Goal: Task Accomplishment & Management: Manage account settings

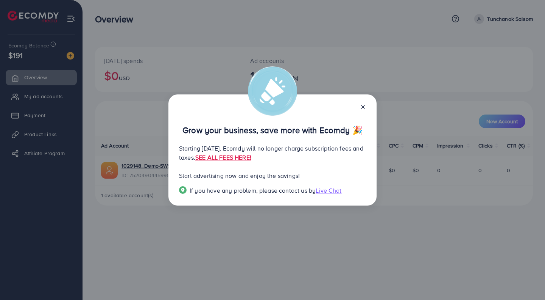
click at [360, 108] on div at bounding box center [360, 106] width 12 height 9
click at [365, 106] on icon at bounding box center [363, 107] width 6 height 6
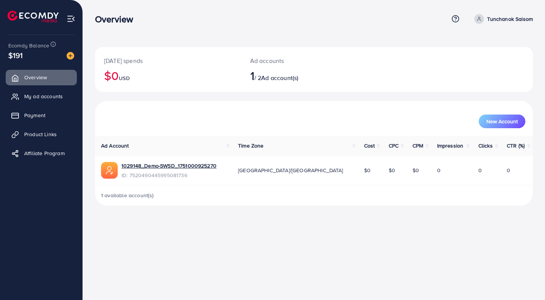
click at [28, 117] on span "Payment" at bounding box center [34, 115] width 21 height 8
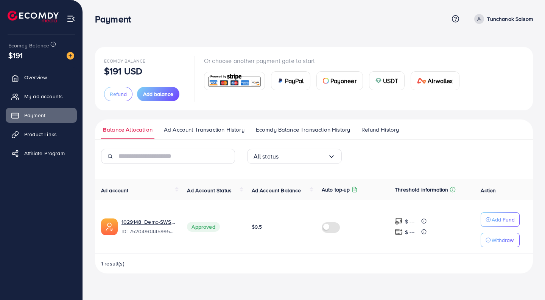
click at [205, 133] on span "Ad Account Transaction History" at bounding box center [204, 129] width 81 height 8
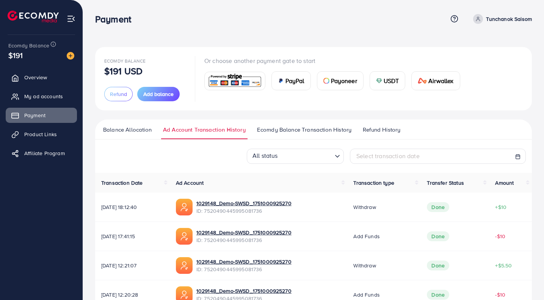
click at [41, 98] on span "My ad accounts" at bounding box center [43, 96] width 39 height 8
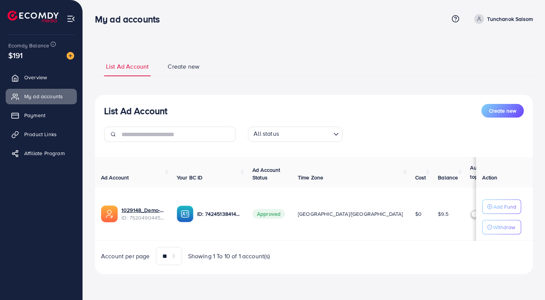
click at [502, 25] on div "My ad accounts Help Center Contact Support Plans and Pricing Term and policy Ab…" at bounding box center [314, 19] width 438 height 20
click at [498, 19] on p "Tunchanok Saisom" at bounding box center [510, 18] width 46 height 9
click at [487, 44] on span "Profile" at bounding box center [486, 45] width 17 height 9
select select "********"
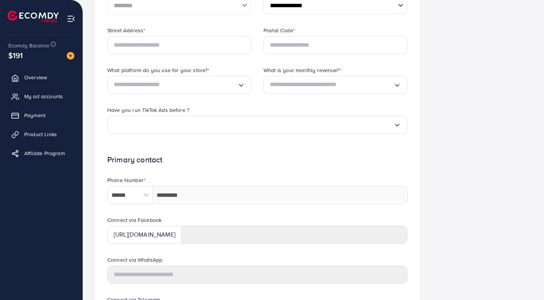
scroll to position [220, 0]
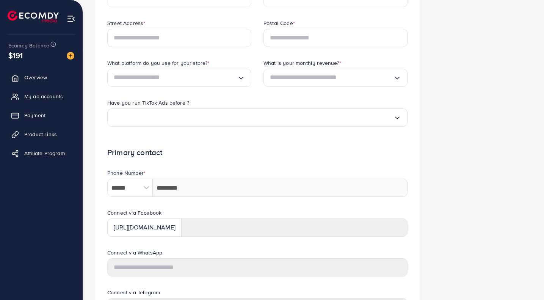
click at [47, 81] on span "Overview" at bounding box center [35, 77] width 23 height 8
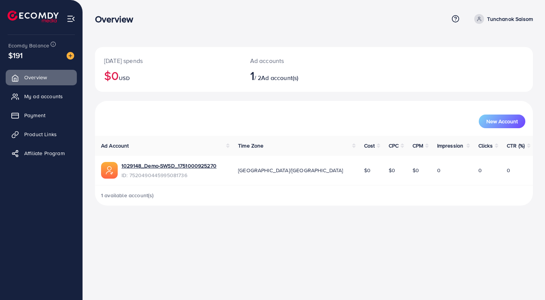
click at [43, 100] on span "My ad accounts" at bounding box center [43, 96] width 39 height 8
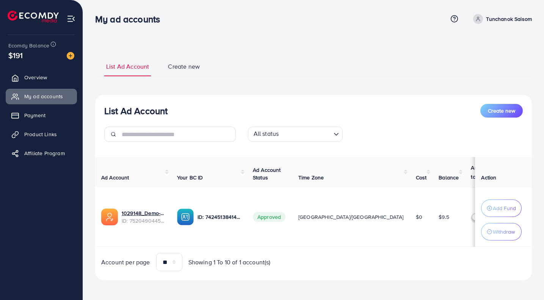
scroll to position [3, 0]
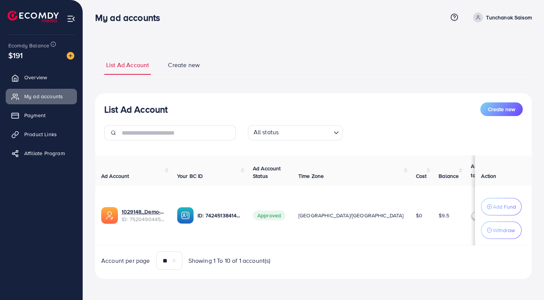
click at [35, 79] on span "Overview" at bounding box center [35, 77] width 23 height 8
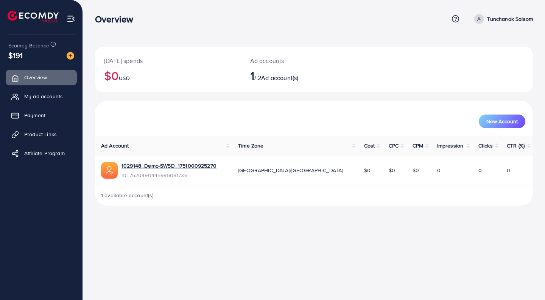
click at [34, 136] on span "Product Links" at bounding box center [40, 134] width 33 height 8
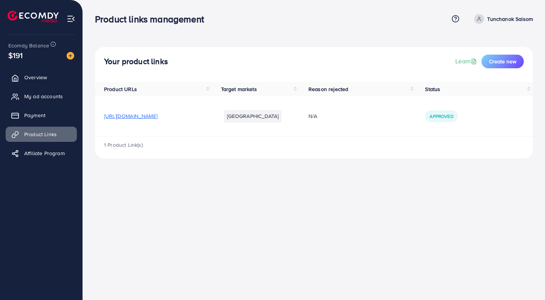
click at [35, 158] on link "Affiliate Program" at bounding box center [41, 152] width 71 height 15
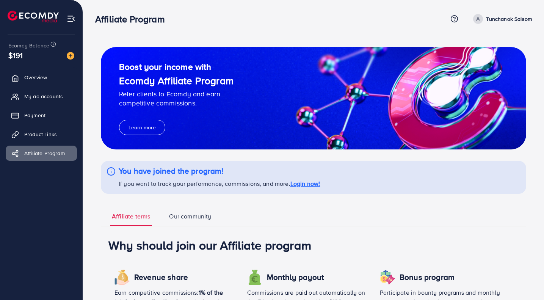
click at [42, 81] on span "Overview" at bounding box center [35, 77] width 23 height 8
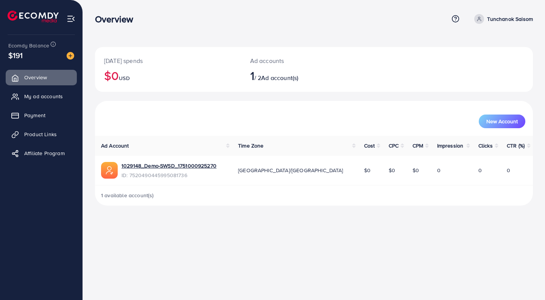
click at [73, 20] on img at bounding box center [71, 18] width 9 height 9
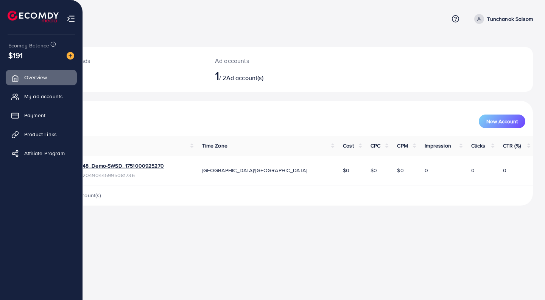
click at [45, 97] on span "My ad accounts" at bounding box center [43, 96] width 39 height 8
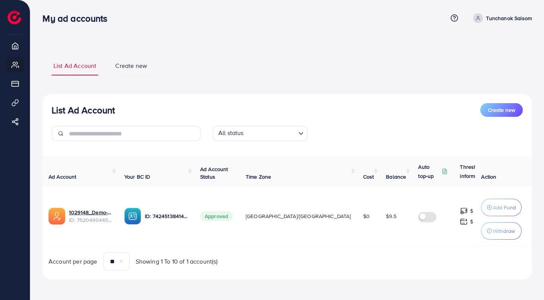
scroll to position [0, 0]
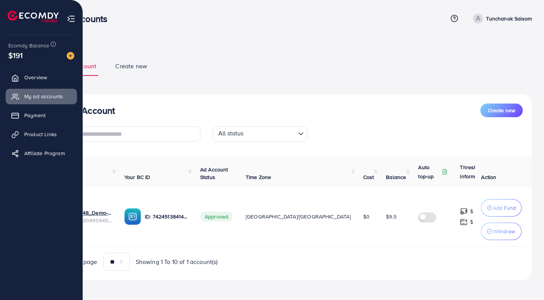
click at [43, 118] on span "Payment" at bounding box center [34, 115] width 21 height 8
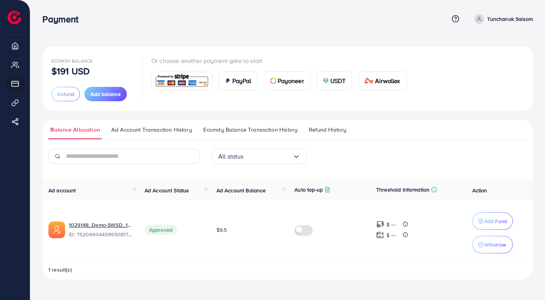
click at [156, 133] on span "Ad Account Transaction History" at bounding box center [151, 129] width 81 height 8
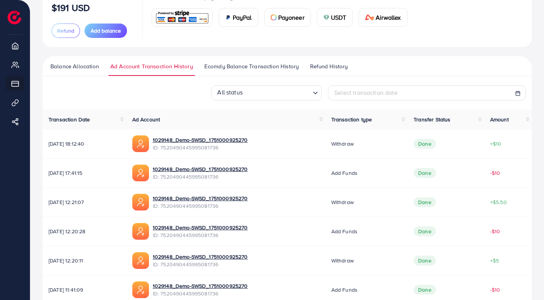
scroll to position [64, 0]
click at [269, 66] on span "Ecomdy Balance Transaction History" at bounding box center [251, 66] width 94 height 8
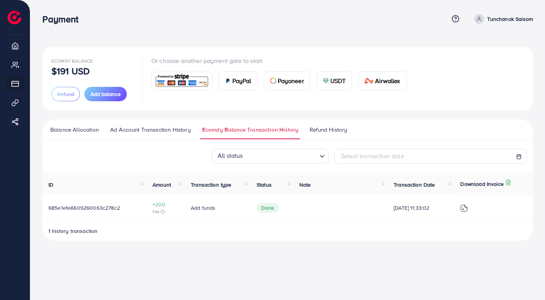
click at [465, 206] on img at bounding box center [465, 208] width 8 height 8
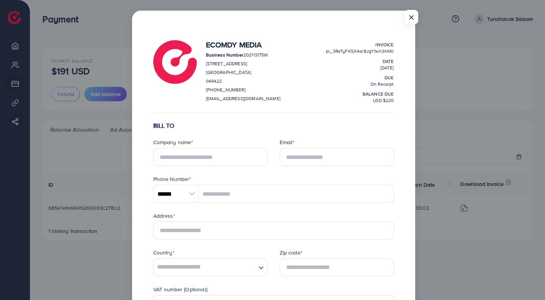
scroll to position [22, 0]
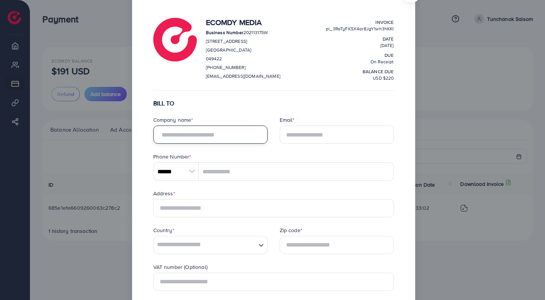
click at [224, 132] on input "text" at bounding box center [210, 134] width 114 height 18
type input "**********"
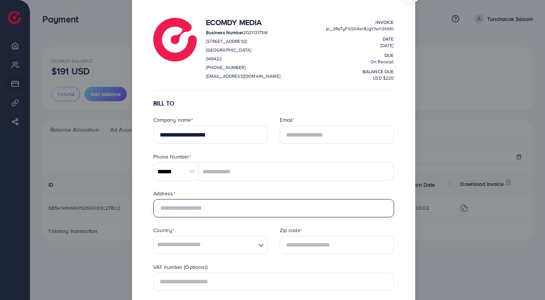
type input "**********"
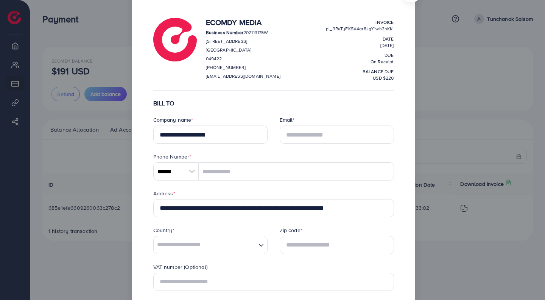
type input "********"
type input "*****"
click at [296, 137] on input "Email *" at bounding box center [337, 134] width 114 height 18
type input "**********"
type input "********"
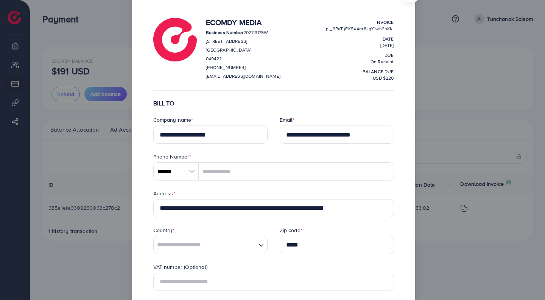
click at [186, 174] on div at bounding box center [192, 171] width 13 height 18
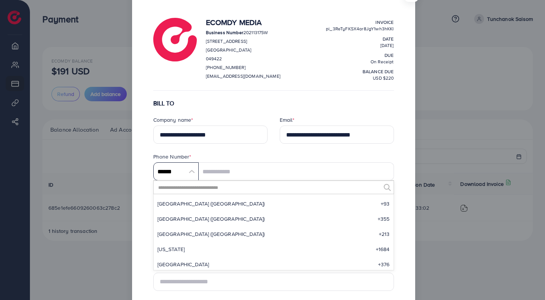
scroll to position [3517, 0]
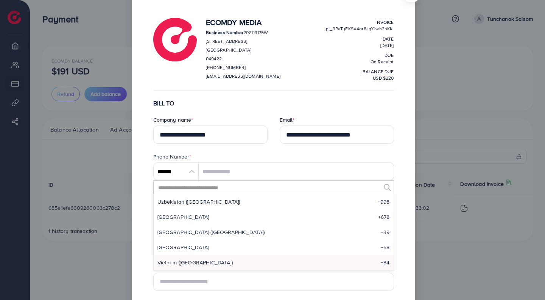
click at [186, 191] on input "text" at bounding box center [269, 187] width 223 height 13
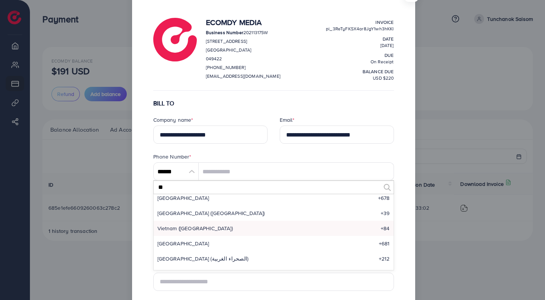
scroll to position [127, 0]
type input "**"
click at [177, 258] on span "[GEOGRAPHIC_DATA] (ไทย)" at bounding box center [190, 259] width 65 height 8
type input "******"
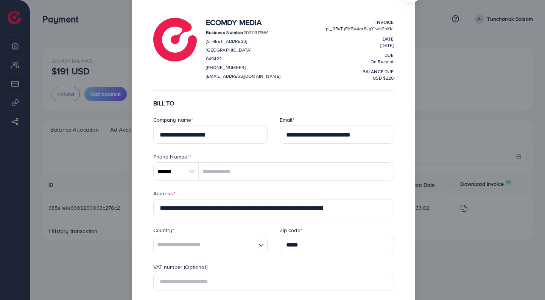
scroll to position [47, 0]
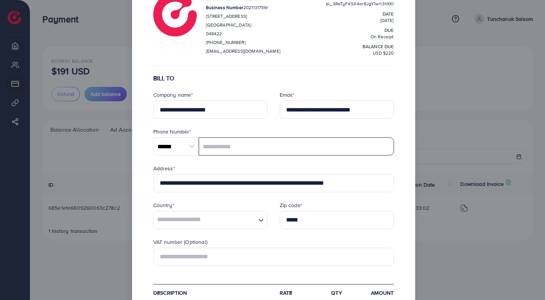
click at [248, 152] on input "tel" at bounding box center [296, 146] width 195 height 18
type input "**********"
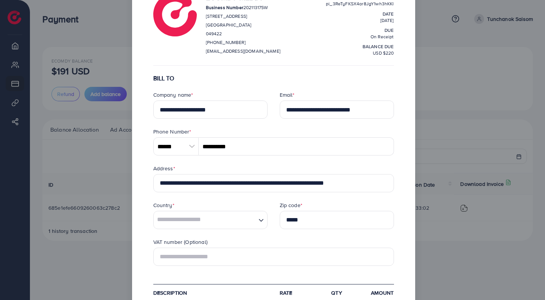
type input "********"
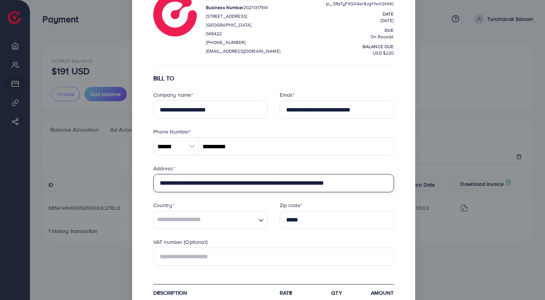
click at [301, 176] on input "**********" at bounding box center [273, 183] width 241 height 18
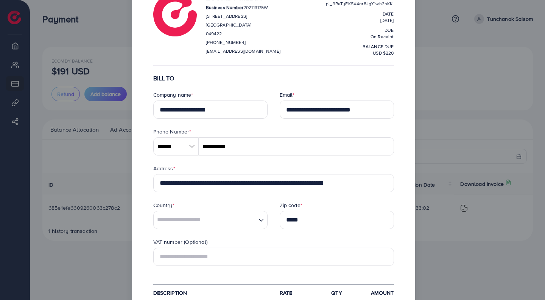
click at [134, 258] on div "**********" at bounding box center [273, 220] width 283 height 485
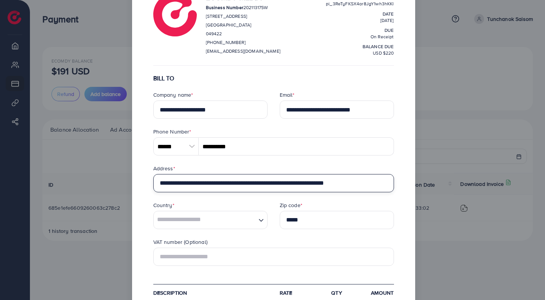
drag, startPoint x: 370, startPoint y: 183, endPoint x: 146, endPoint y: 188, distance: 224.7
click at [146, 188] on div "**********" at bounding box center [273, 220] width 259 height 461
paste input "**********"
drag, startPoint x: 369, startPoint y: 183, endPoint x: 390, endPoint y: 185, distance: 20.5
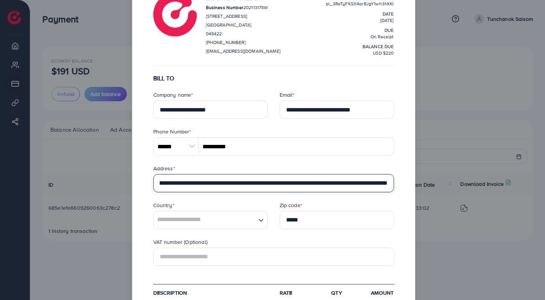
click at [390, 185] on input "**********" at bounding box center [273, 183] width 241 height 18
type input "**********"
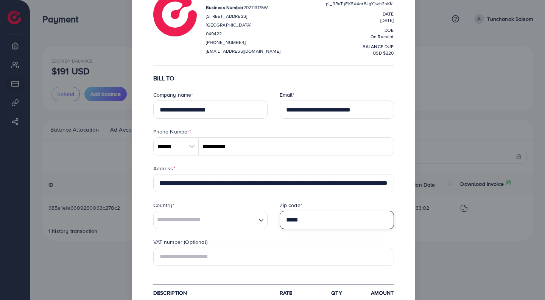
scroll to position [0, 0]
drag, startPoint x: 311, startPoint y: 221, endPoint x: 262, endPoint y: 223, distance: 48.5
click at [262, 223] on div "Country * Loading... Zip code * *****" at bounding box center [273, 215] width 253 height 28
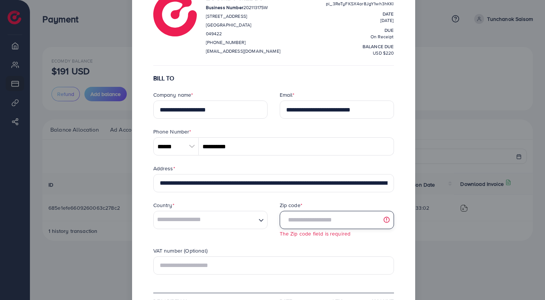
paste input "*****"
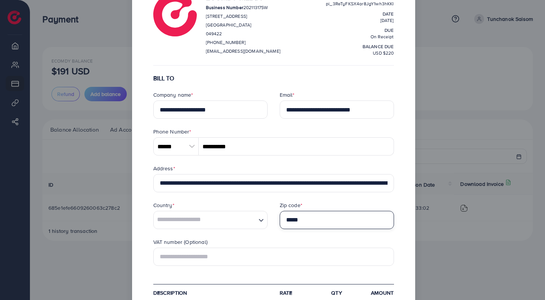
type input "*****"
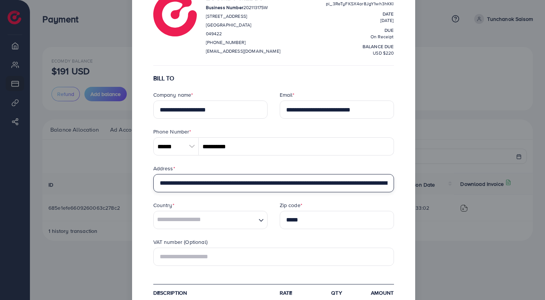
click at [334, 183] on input "**********" at bounding box center [273, 183] width 241 height 18
click at [387, 188] on input "**********" at bounding box center [273, 183] width 241 height 18
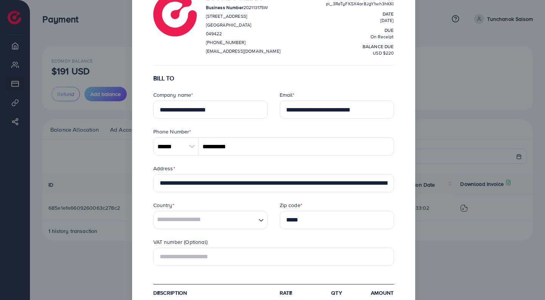
click at [228, 219] on input "Search for option" at bounding box center [205, 219] width 101 height 17
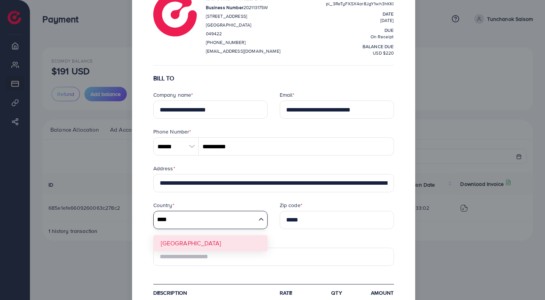
type input "****"
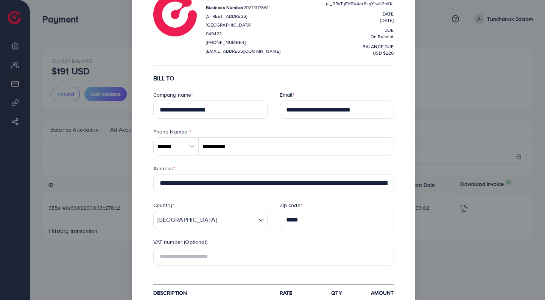
click at [174, 242] on form "**********" at bounding box center [273, 261] width 241 height 373
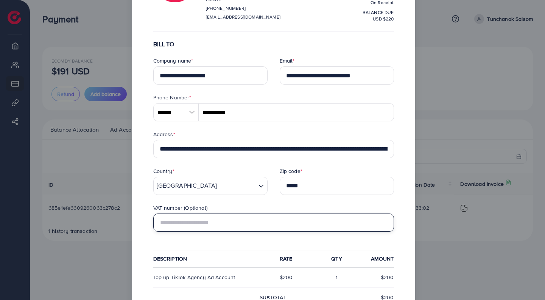
click at [185, 228] on input "text" at bounding box center [273, 222] width 241 height 18
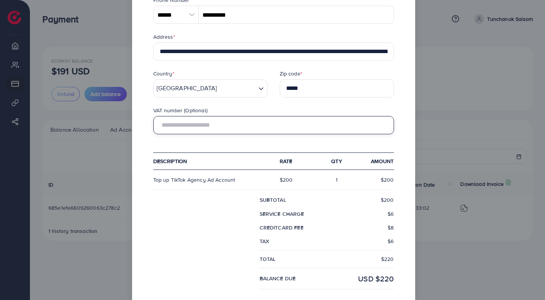
scroll to position [179, 0]
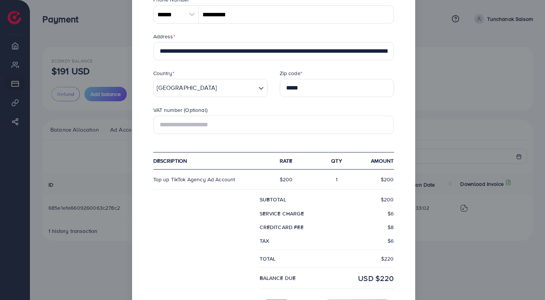
click at [141, 267] on div "**********" at bounding box center [273, 88] width 283 height 485
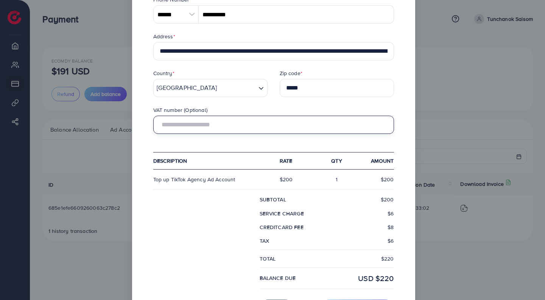
click at [218, 127] on input "text" at bounding box center [273, 125] width 241 height 18
paste input "**********"
type input "**********"
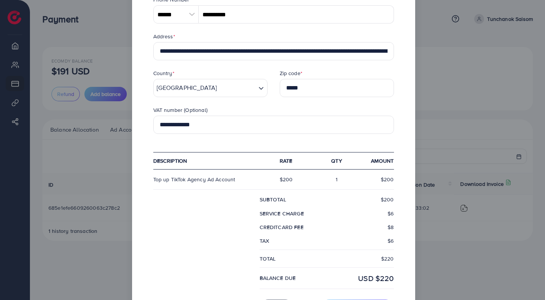
click at [210, 148] on form "**********" at bounding box center [273, 129] width 241 height 373
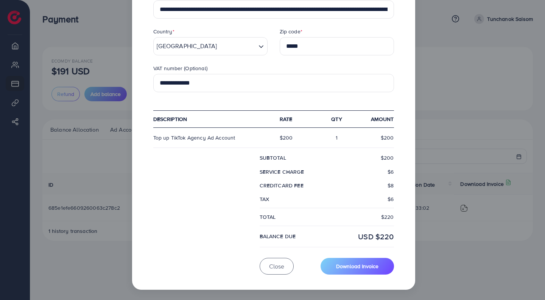
click at [344, 270] on button "Download Invoice" at bounding box center [357, 266] width 73 height 16
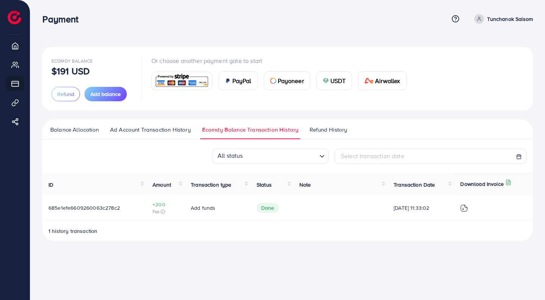
click at [321, 131] on span "Refund History" at bounding box center [328, 129] width 37 height 8
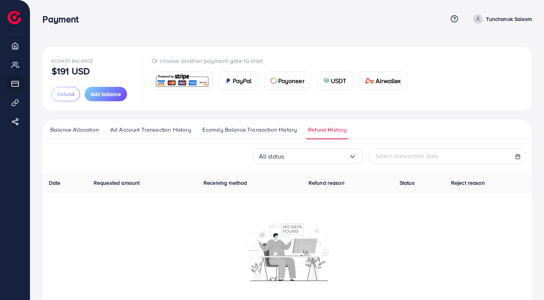
click at [271, 129] on span "Ecomdy Balance Transaction History" at bounding box center [249, 129] width 94 height 8
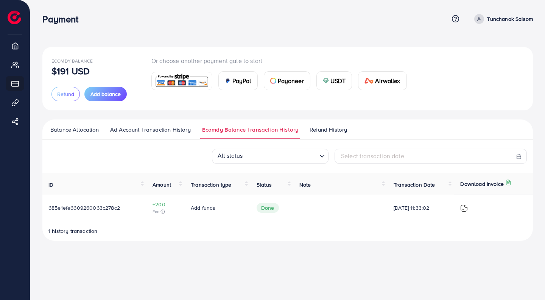
click at [177, 131] on span "Ad Account Transaction History" at bounding box center [150, 129] width 81 height 8
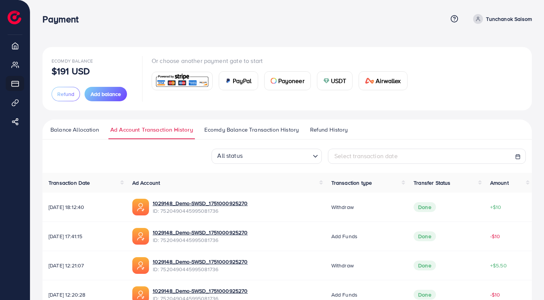
click at [68, 137] on link "Balance Allocation" at bounding box center [74, 132] width 52 height 14
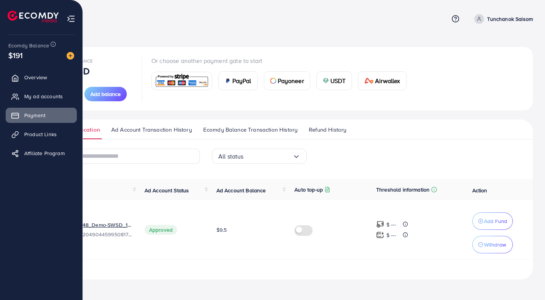
click at [70, 20] on img at bounding box center [71, 18] width 9 height 9
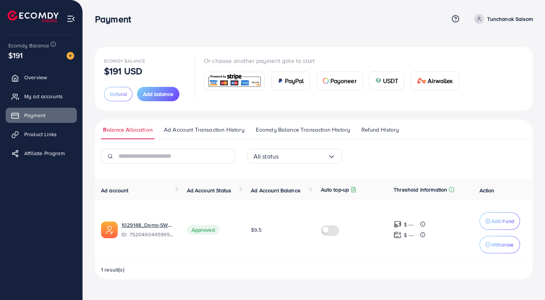
click at [497, 22] on p "Tunchanok Saisom" at bounding box center [510, 18] width 46 height 9
click at [481, 42] on span "Profile" at bounding box center [486, 45] width 17 height 9
select select "********"
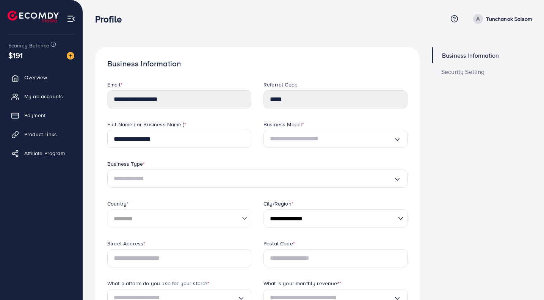
click at [467, 70] on span "Security Setting" at bounding box center [463, 72] width 44 height 6
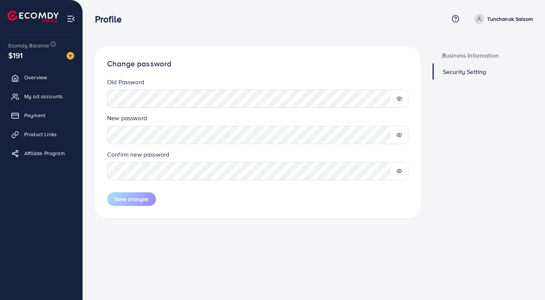
click at [40, 113] on span "Payment" at bounding box center [34, 115] width 21 height 8
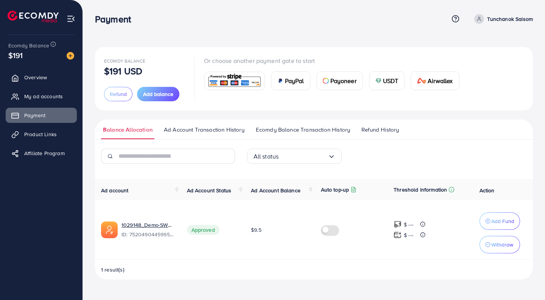
click at [171, 132] on span "Ad Account Transaction History" at bounding box center [204, 129] width 81 height 8
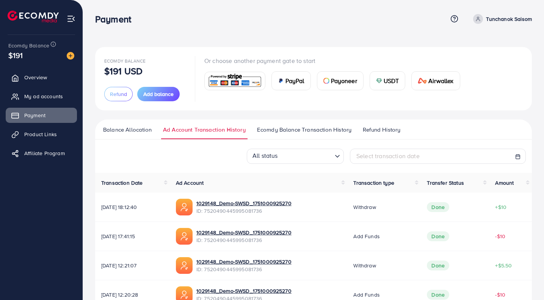
click at [298, 134] on link "Ecomdy Balance Transaction History" at bounding box center [304, 132] width 98 height 14
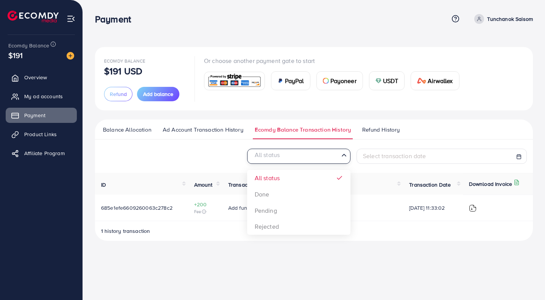
click at [280, 154] on div "All status" at bounding box center [294, 155] width 89 height 12
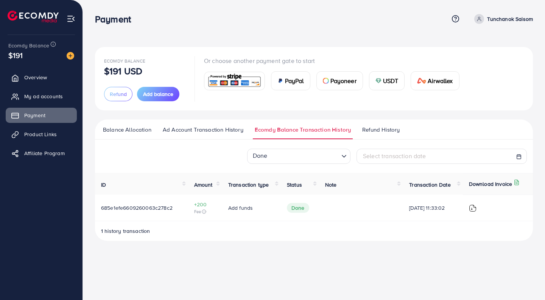
click at [41, 80] on span "Overview" at bounding box center [35, 77] width 23 height 8
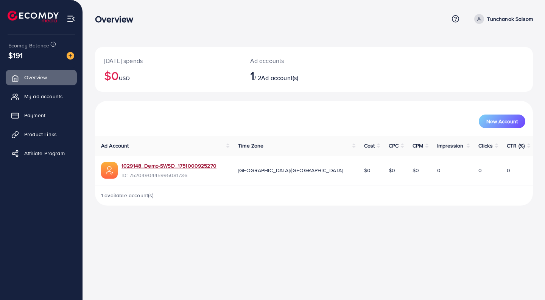
click at [149, 167] on link "1029148_Demo-SWSD_1751000925270" at bounding box center [169, 166] width 95 height 8
click at [71, 19] on img at bounding box center [71, 18] width 9 height 9
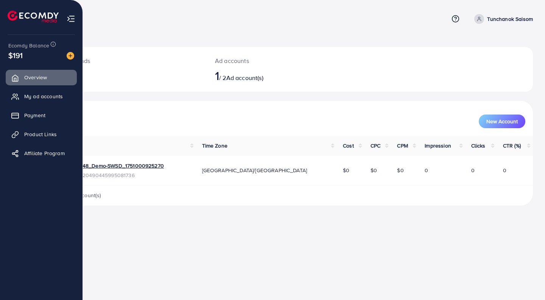
click at [26, 98] on link "My ad accounts" at bounding box center [41, 96] width 71 height 15
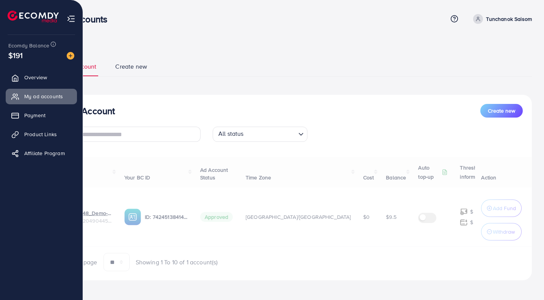
select select
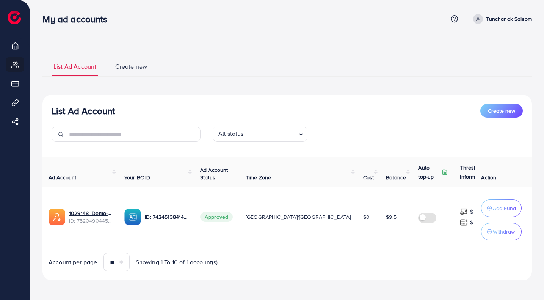
click at [126, 72] on link "Create new" at bounding box center [131, 69] width 36 height 14
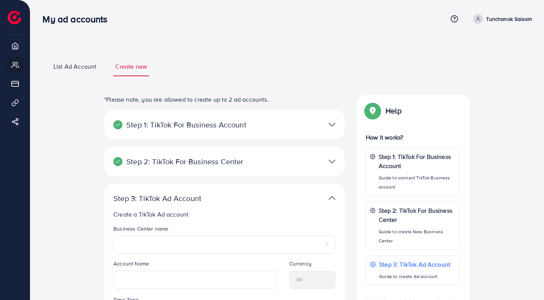
click at [100, 67] on li "List Ad Account" at bounding box center [83, 69] width 62 height 14
click at [87, 67] on span "List Ad Account" at bounding box center [74, 66] width 43 height 9
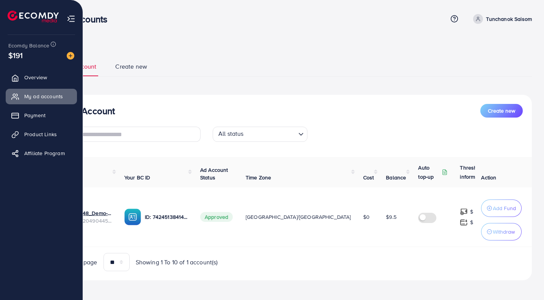
click at [34, 120] on link "Payment" at bounding box center [41, 115] width 71 height 15
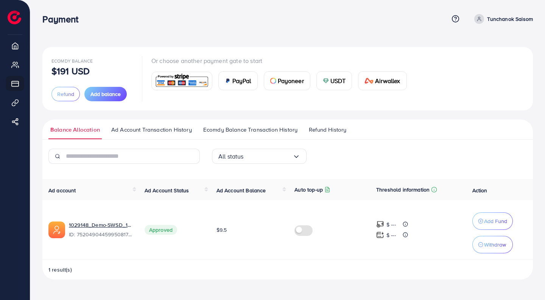
click at [130, 131] on span "Ad Account Transaction History" at bounding box center [151, 129] width 81 height 8
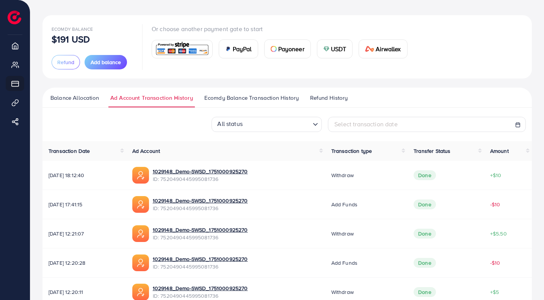
scroll to position [32, 0]
click at [250, 100] on span "Ecomdy Balance Transaction History" at bounding box center [251, 97] width 94 height 8
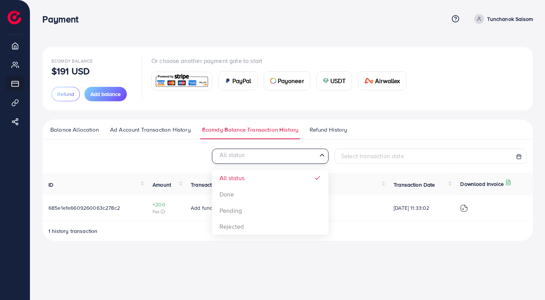
click at [242, 158] on div "All status" at bounding box center [266, 155] width 103 height 12
click at [310, 127] on span "Refund History" at bounding box center [328, 129] width 37 height 8
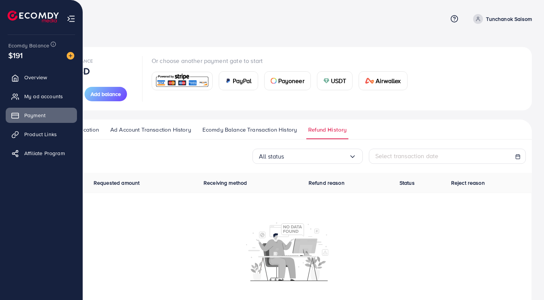
click at [70, 17] on img at bounding box center [71, 18] width 9 height 9
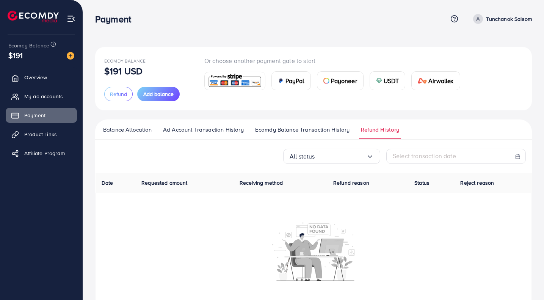
click at [45, 82] on link "Overview" at bounding box center [41, 77] width 71 height 15
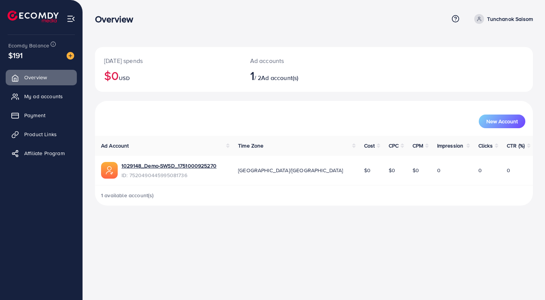
click at [482, 20] on icon at bounding box center [479, 18] width 5 height 5
click at [66, 94] on link "My ad accounts" at bounding box center [41, 96] width 71 height 15
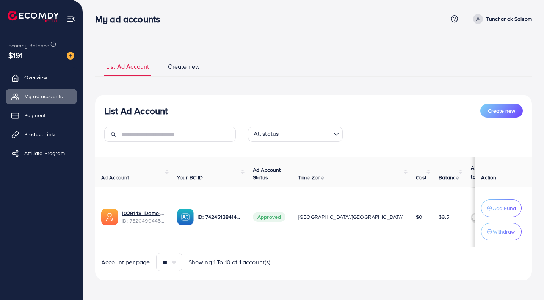
scroll to position [3, 0]
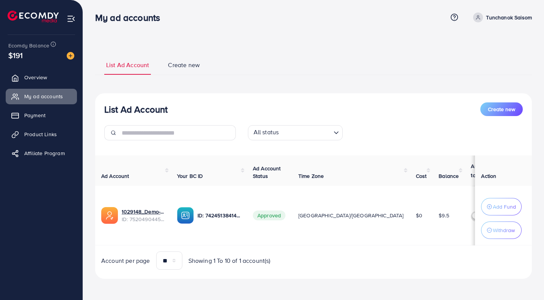
click at [181, 64] on span "Create new" at bounding box center [184, 65] width 32 height 9
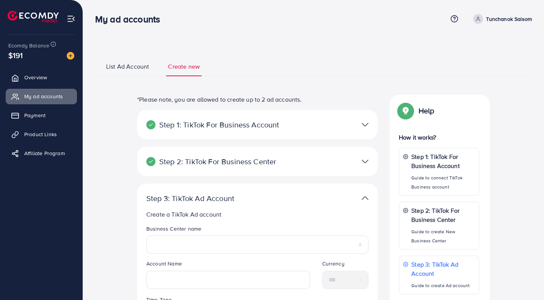
click at [141, 58] on ul "List Ad Account Create new" at bounding box center [313, 66] width 436 height 20
click at [139, 66] on span "List Ad Account" at bounding box center [127, 66] width 43 height 9
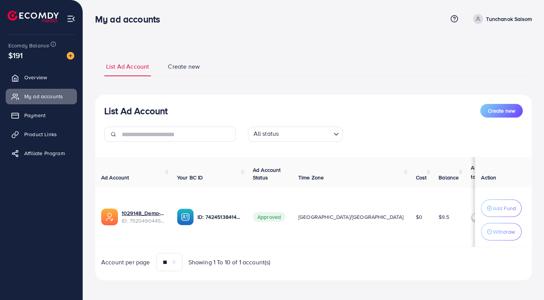
scroll to position [3, 0]
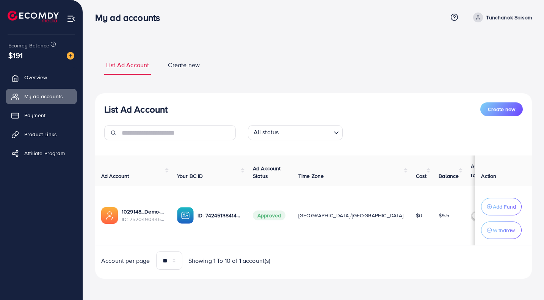
click at [32, 110] on link "Payment" at bounding box center [41, 115] width 71 height 15
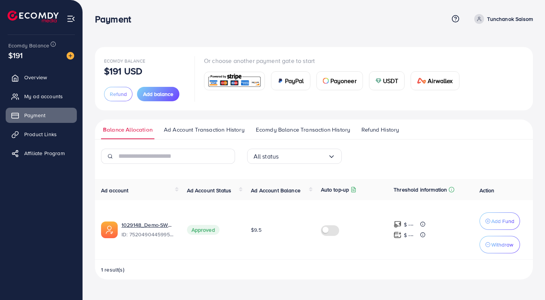
click at [142, 280] on div "Ecomdy Balance $191 USD Refund Add balance Or choose another payment gate to st…" at bounding box center [314, 145] width 462 height 291
click at [112, 269] on span "1 result(s)" at bounding box center [112, 270] width 23 height 8
click at [215, 130] on span "Ad Account Transaction History" at bounding box center [204, 129] width 81 height 8
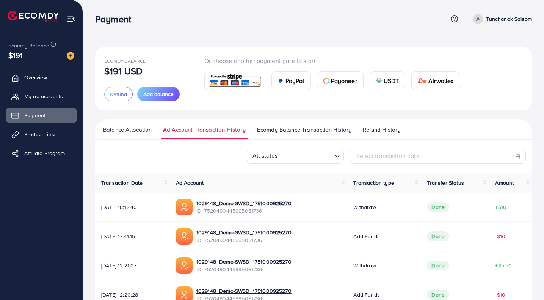
click at [298, 125] on ul "Balance Allocation Ad Account Transaction History Ecomdy Balance Transaction Hi…" at bounding box center [313, 129] width 436 height 20
click at [300, 131] on span "Ecomdy Balance Transaction History" at bounding box center [304, 129] width 94 height 8
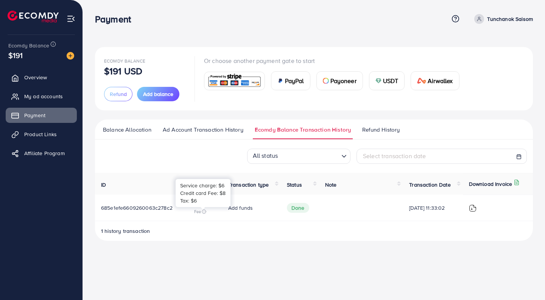
click at [202, 211] on icon at bounding box center [204, 211] width 5 height 5
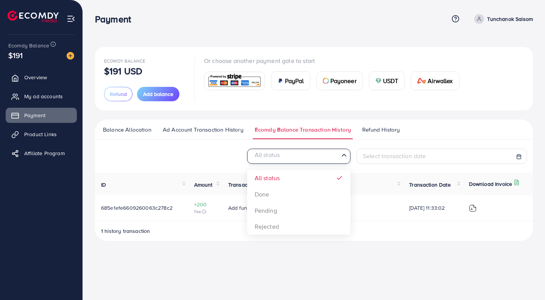
click at [273, 162] on div "All status Loading..." at bounding box center [298, 155] width 103 height 15
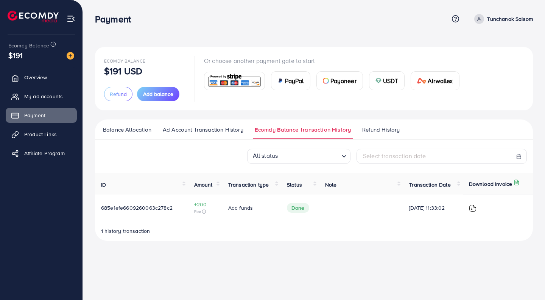
click at [234, 269] on div "Payment Help Center Contact Support Plans and Pricing Term and policy About Us …" at bounding box center [272, 150] width 545 height 300
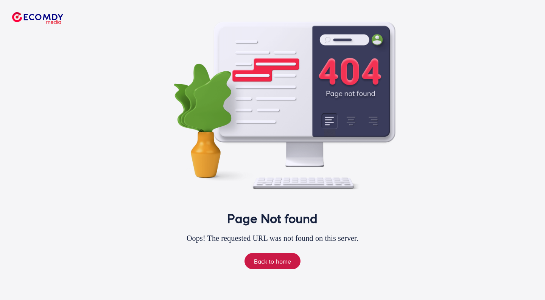
click at [263, 258] on link "Back to home" at bounding box center [273, 261] width 56 height 16
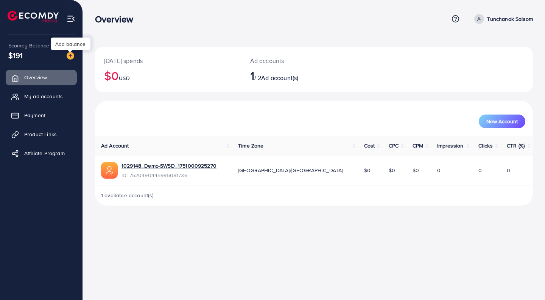
click at [70, 56] on img at bounding box center [71, 56] width 8 height 8
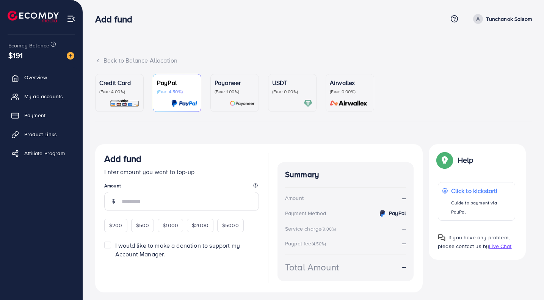
scroll to position [20, 0]
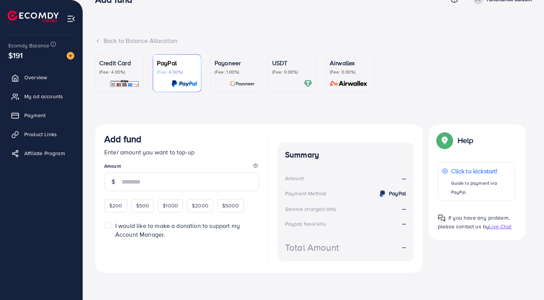
click at [58, 77] on link "Overview" at bounding box center [41, 77] width 71 height 15
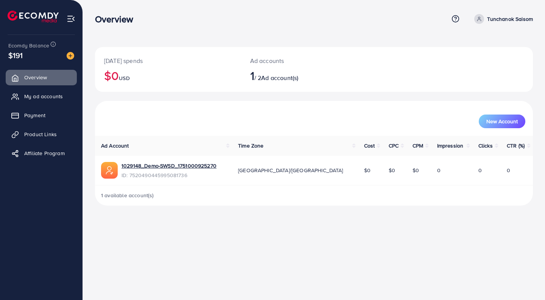
click at [31, 100] on link "My ad accounts" at bounding box center [41, 96] width 71 height 15
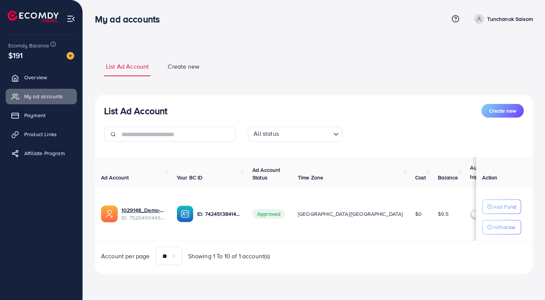
click at [31, 121] on link "Payment" at bounding box center [41, 115] width 71 height 15
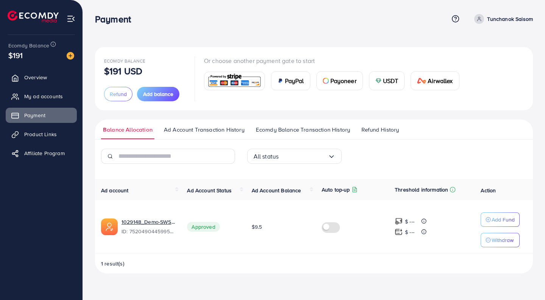
click at [220, 130] on span "Ad Account Transaction History" at bounding box center [204, 129] width 81 height 8
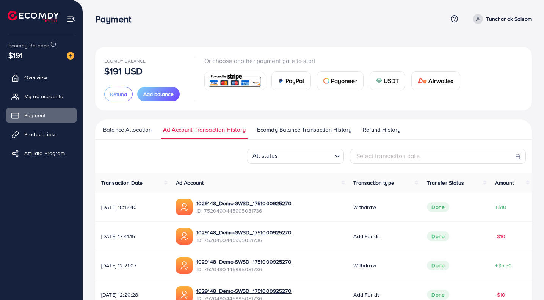
click at [272, 130] on span "Ecomdy Balance Transaction History" at bounding box center [304, 129] width 94 height 8
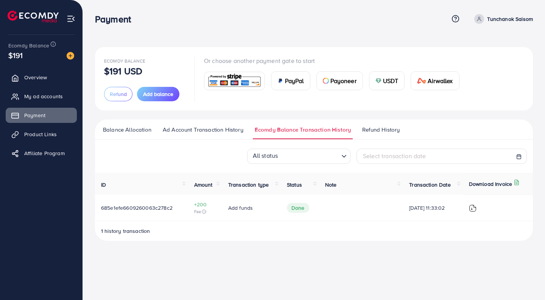
click at [361, 130] on link "Refund History" at bounding box center [381, 132] width 41 height 14
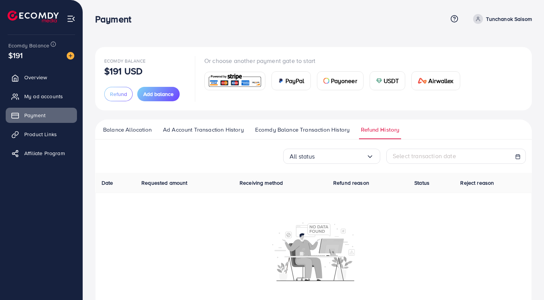
click at [306, 133] on span "Ecomdy Balance Transaction History" at bounding box center [302, 129] width 94 height 8
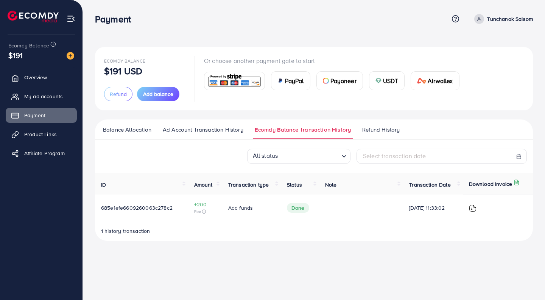
click at [70, 20] on img at bounding box center [71, 18] width 9 height 9
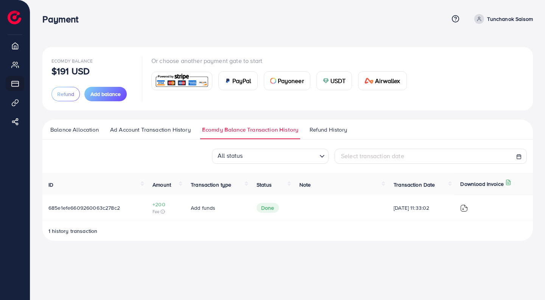
click at [312, 129] on span "Refund History" at bounding box center [328, 129] width 37 height 8
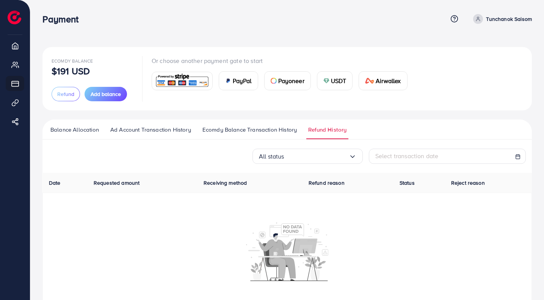
click at [231, 133] on span "Ecomdy Balance Transaction History" at bounding box center [249, 129] width 94 height 8
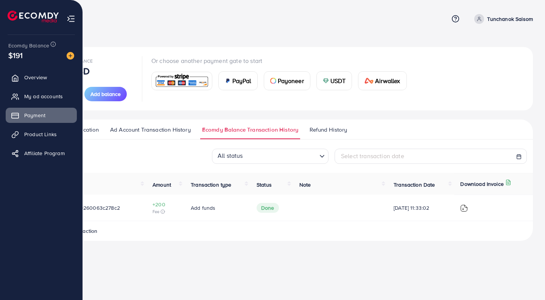
click at [31, 81] on link "Overview" at bounding box center [41, 77] width 71 height 15
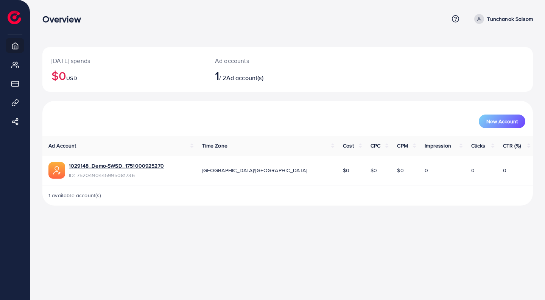
click at [313, 109] on div "New Account" at bounding box center [288, 118] width 488 height 20
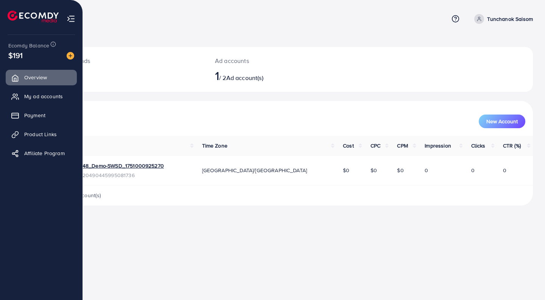
click at [33, 119] on span "Payment" at bounding box center [34, 115] width 21 height 8
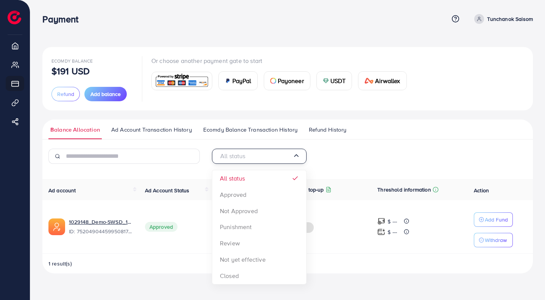
click at [268, 154] on input "Search for option" at bounding box center [256, 156] width 74 height 12
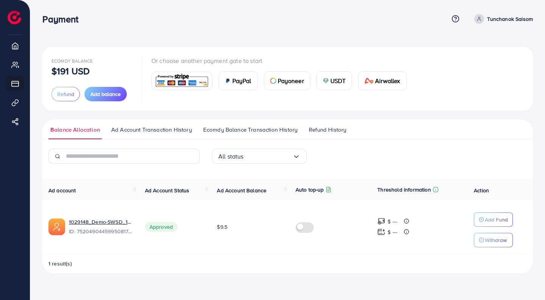
click at [166, 131] on span "Ad Account Transaction History" at bounding box center [151, 129] width 81 height 8
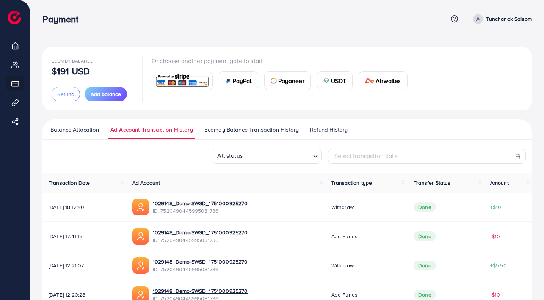
click at [227, 130] on span "Ecomdy Balance Transaction History" at bounding box center [251, 129] width 94 height 8
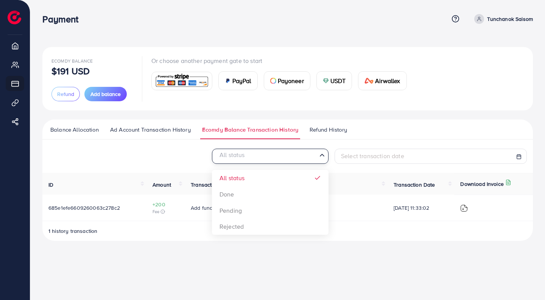
click at [233, 152] on div "All status" at bounding box center [266, 155] width 103 height 12
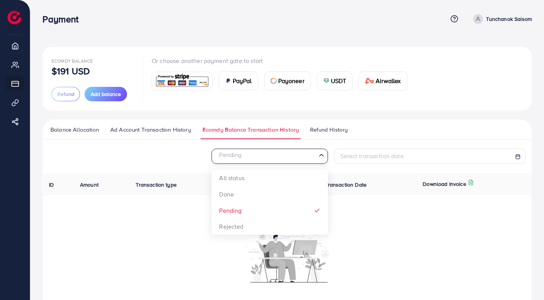
click at [242, 162] on div "Pending Loading..." at bounding box center [269, 155] width 116 height 15
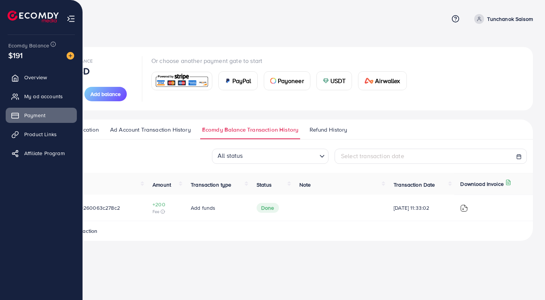
click at [28, 139] on link "Product Links" at bounding box center [41, 134] width 71 height 15
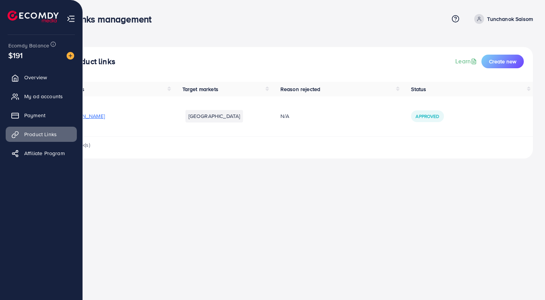
click at [38, 79] on span "Overview" at bounding box center [35, 77] width 23 height 8
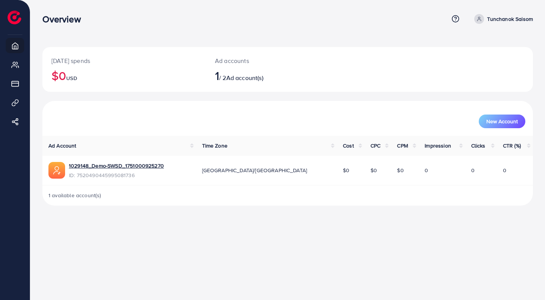
click at [501, 17] on p "Tunchanok Saisom" at bounding box center [510, 18] width 46 height 9
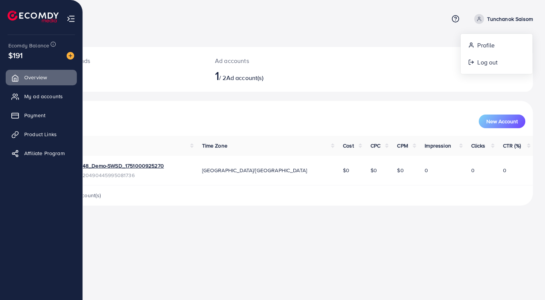
click at [33, 115] on span "Payment" at bounding box center [34, 115] width 21 height 8
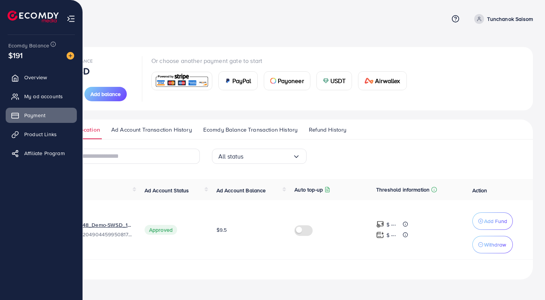
click at [34, 133] on span "Product Links" at bounding box center [40, 134] width 33 height 8
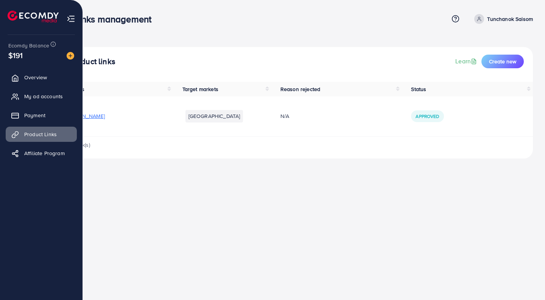
click at [34, 116] on span "Payment" at bounding box center [34, 115] width 21 height 8
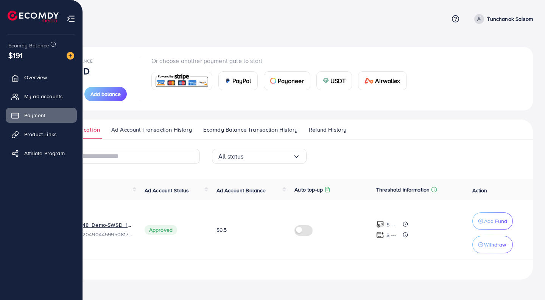
click at [73, 17] on img at bounding box center [71, 18] width 9 height 9
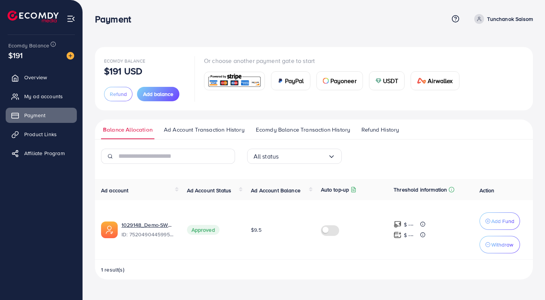
click at [73, 17] on img at bounding box center [71, 18] width 9 height 9
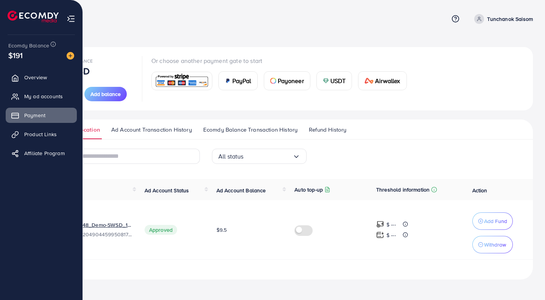
click at [25, 75] on link "Overview" at bounding box center [41, 77] width 71 height 15
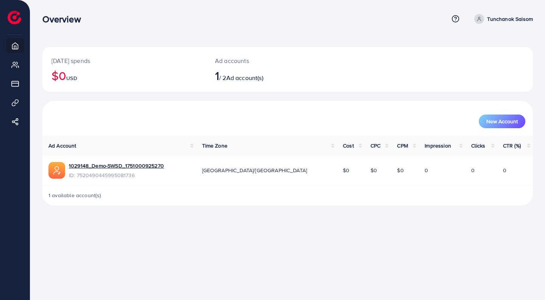
click at [107, 137] on th "Ad Account" at bounding box center [119, 146] width 154 height 20
click at [483, 17] on span at bounding box center [480, 19] width 10 height 10
click at [478, 42] on span "Profile" at bounding box center [486, 45] width 17 height 9
select select "********"
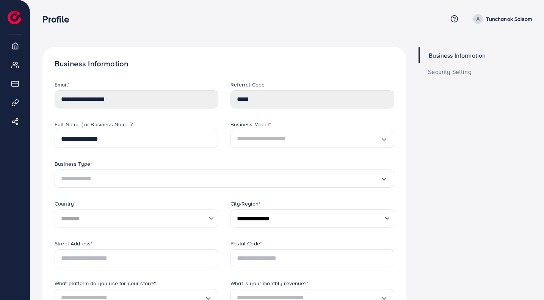
click at [431, 76] on link "Security Setting" at bounding box center [474, 71] width 113 height 16
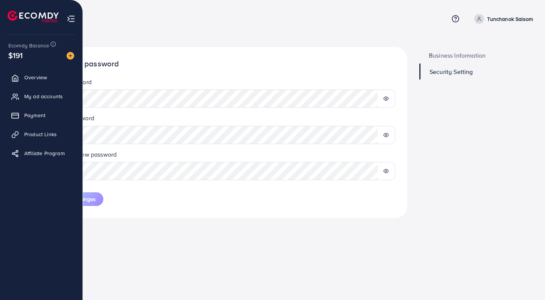
click at [36, 95] on span "My ad accounts" at bounding box center [43, 96] width 39 height 8
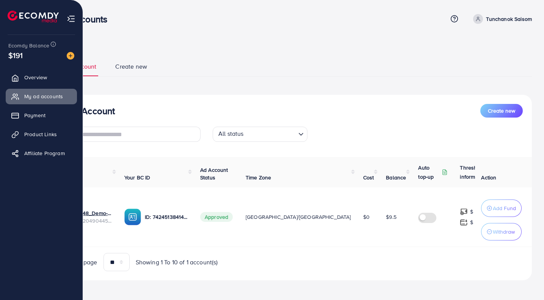
select select
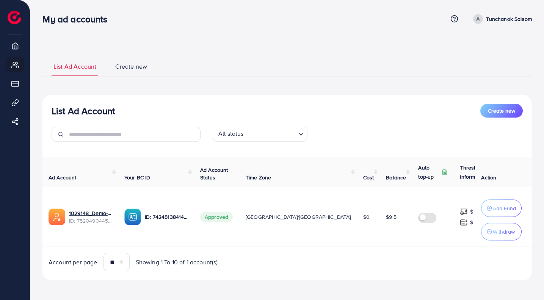
click at [127, 69] on span "Create new" at bounding box center [131, 66] width 32 height 9
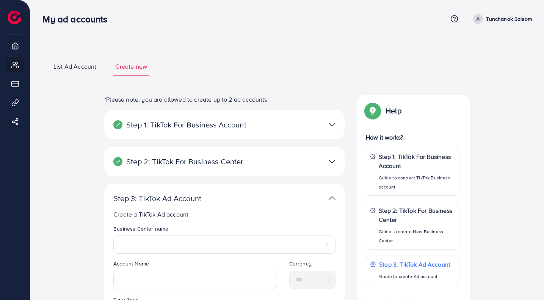
click at [179, 166] on p "Step 2: TikTok For Business Center" at bounding box center [185, 161] width 144 height 9
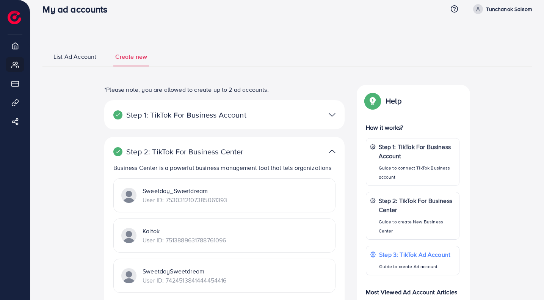
scroll to position [9, 0]
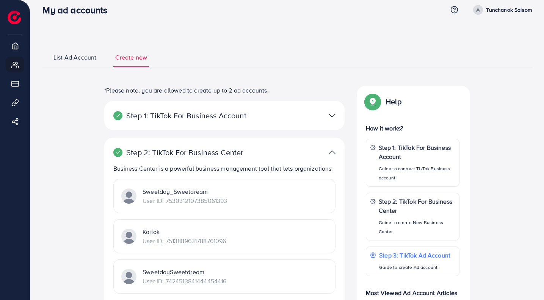
click at [178, 111] on p "Step 1: TikTok For Business Account" at bounding box center [185, 115] width 144 height 9
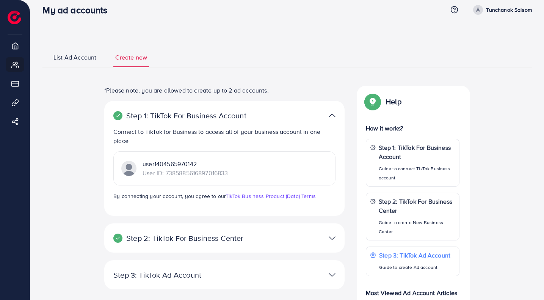
click at [178, 111] on p "Step 1: TikTok For Business Account" at bounding box center [185, 115] width 144 height 9
click at [84, 53] on span "List Ad Account" at bounding box center [74, 57] width 43 height 9
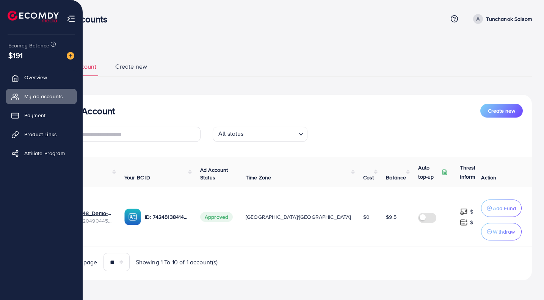
click at [29, 79] on span "Overview" at bounding box center [35, 77] width 23 height 8
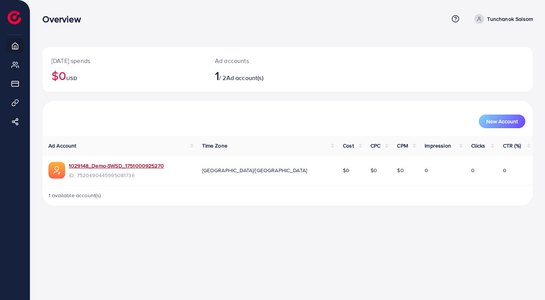
click at [107, 167] on link "1029148_Demo-SWSD_1751000925270" at bounding box center [116, 166] width 95 height 8
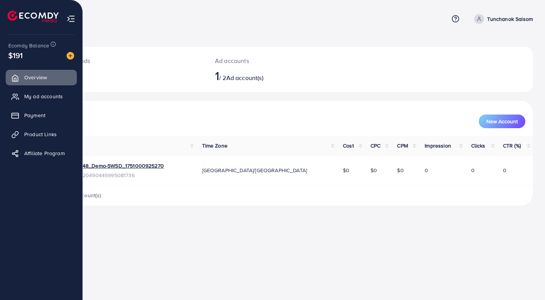
click at [30, 98] on span "My ad accounts" at bounding box center [43, 96] width 39 height 8
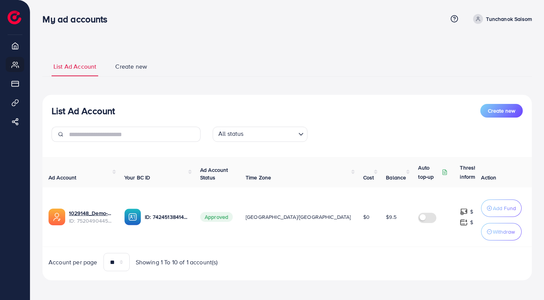
scroll to position [2, 0]
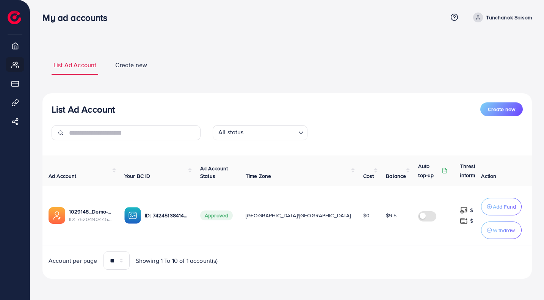
click at [116, 62] on span "Create new" at bounding box center [131, 65] width 32 height 9
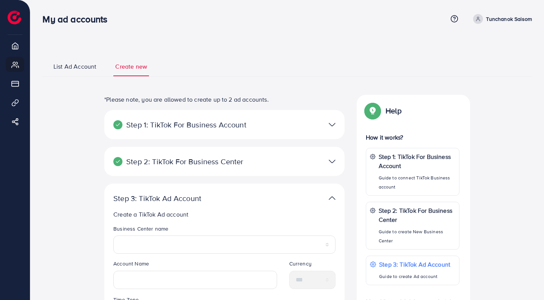
click at [92, 67] on span "List Ad Account" at bounding box center [74, 66] width 43 height 9
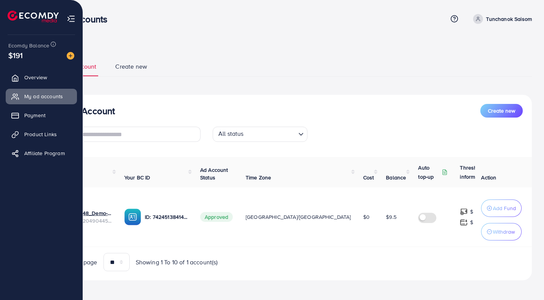
click at [33, 116] on span "Payment" at bounding box center [34, 115] width 21 height 8
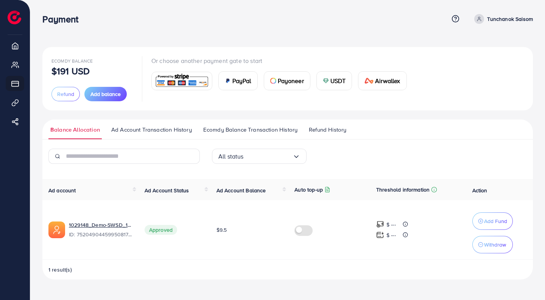
click at [124, 133] on span "Ad Account Transaction History" at bounding box center [151, 129] width 81 height 8
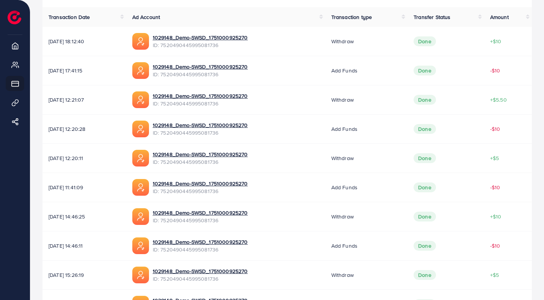
scroll to position [223, 0]
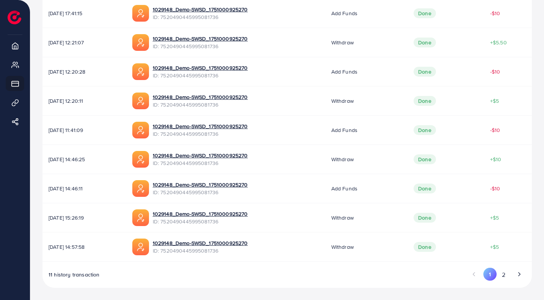
click at [498, 274] on button "2" at bounding box center [503, 274] width 14 height 14
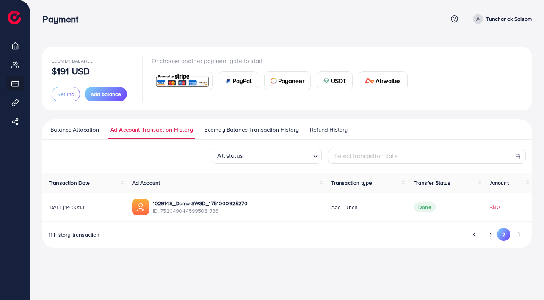
scroll to position [0, 0]
click at [243, 131] on span "Ecomdy Balance Transaction History" at bounding box center [251, 129] width 94 height 8
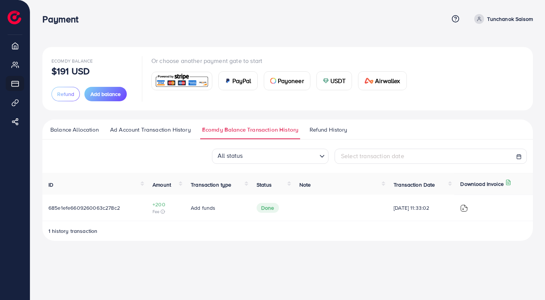
click at [314, 131] on span "Refund History" at bounding box center [328, 129] width 37 height 8
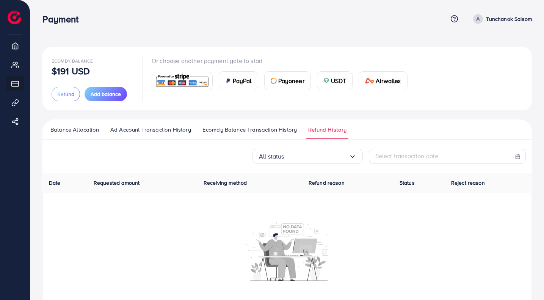
click at [272, 133] on span "Ecomdy Balance Transaction History" at bounding box center [249, 129] width 94 height 8
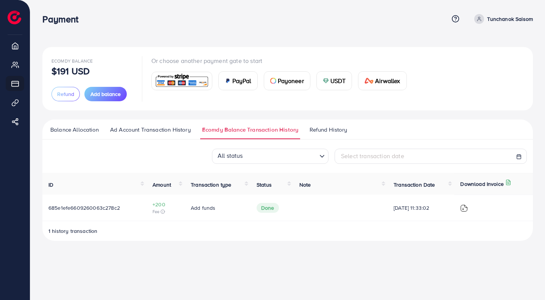
click at [315, 128] on span "Refund History" at bounding box center [328, 129] width 37 height 8
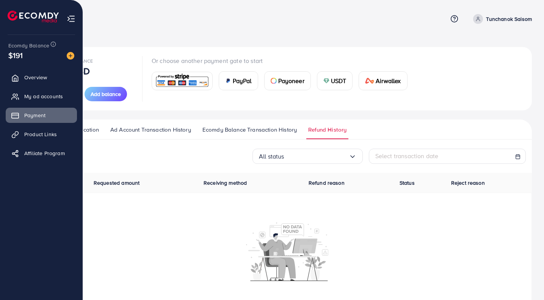
click at [26, 77] on link "Overview" at bounding box center [41, 77] width 71 height 15
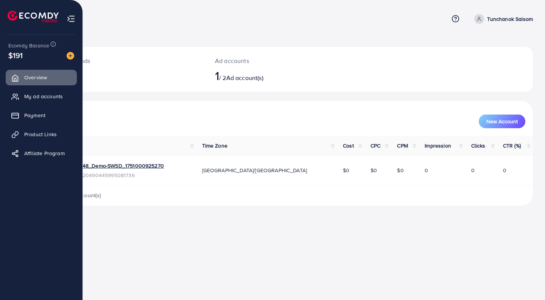
click at [34, 117] on span "Payment" at bounding box center [34, 115] width 21 height 8
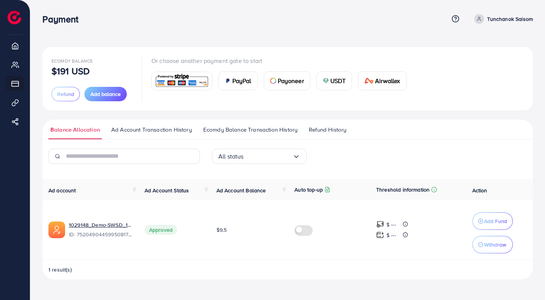
click at [266, 127] on span "Ecomdy Balance Transaction History" at bounding box center [250, 129] width 94 height 8
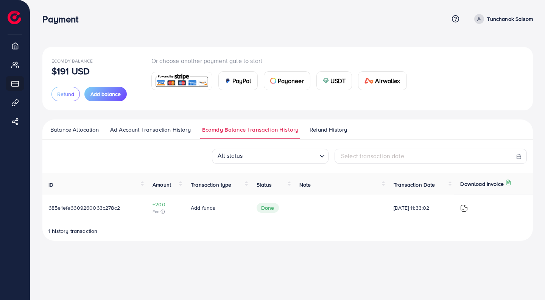
click at [78, 232] on span "1 history transaction" at bounding box center [72, 231] width 49 height 8
click at [489, 21] on p "Tunchanok Saisom" at bounding box center [510, 18] width 46 height 9
click at [482, 38] on link "Profile" at bounding box center [497, 45] width 72 height 17
select select "********"
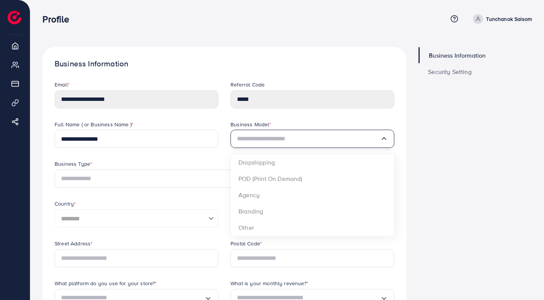
click at [291, 139] on input "Search for option" at bounding box center [308, 139] width 143 height 12
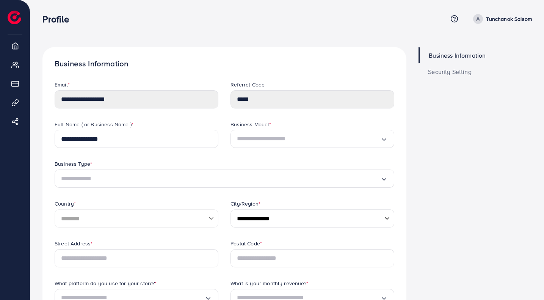
click at [194, 157] on div "**********" at bounding box center [136, 140] width 176 height 40
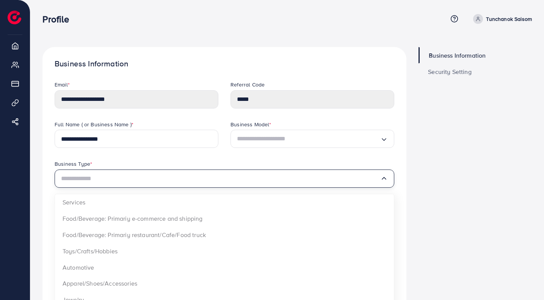
click at [74, 178] on input "Search for option" at bounding box center [220, 178] width 319 height 12
click at [34, 175] on div "**********" at bounding box center [286, 299] width 513 height 598
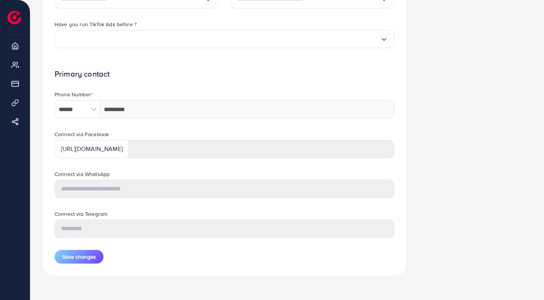
scroll to position [287, 0]
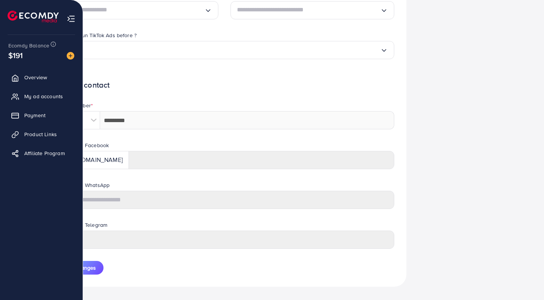
click at [70, 22] on img at bounding box center [71, 18] width 9 height 9
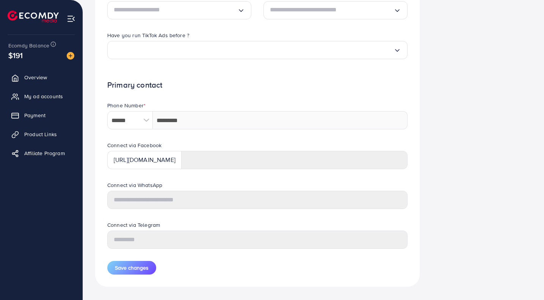
click at [43, 116] on span "Payment" at bounding box center [34, 115] width 21 height 8
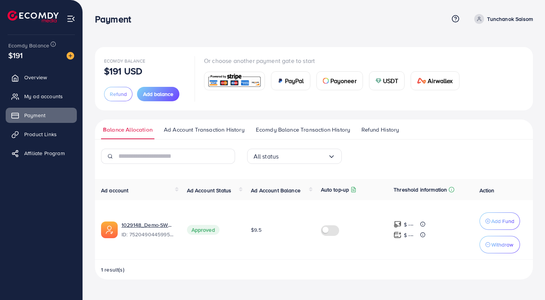
click at [75, 19] on img at bounding box center [71, 18] width 9 height 9
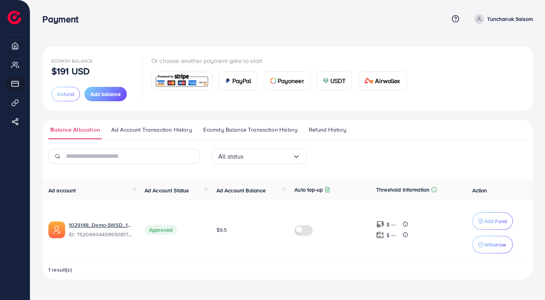
click at [134, 136] on link "Ad Account Transaction History" at bounding box center [151, 132] width 84 height 14
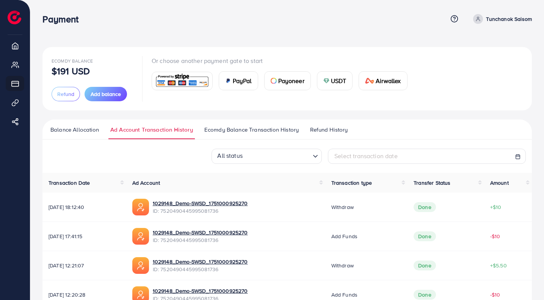
click at [230, 134] on link "Ecomdy Balance Transaction History" at bounding box center [251, 132] width 98 height 14
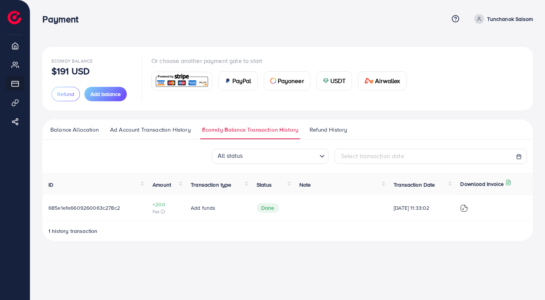
click at [331, 127] on span "Refund History" at bounding box center [328, 129] width 37 height 8
